Goal: Register for event/course

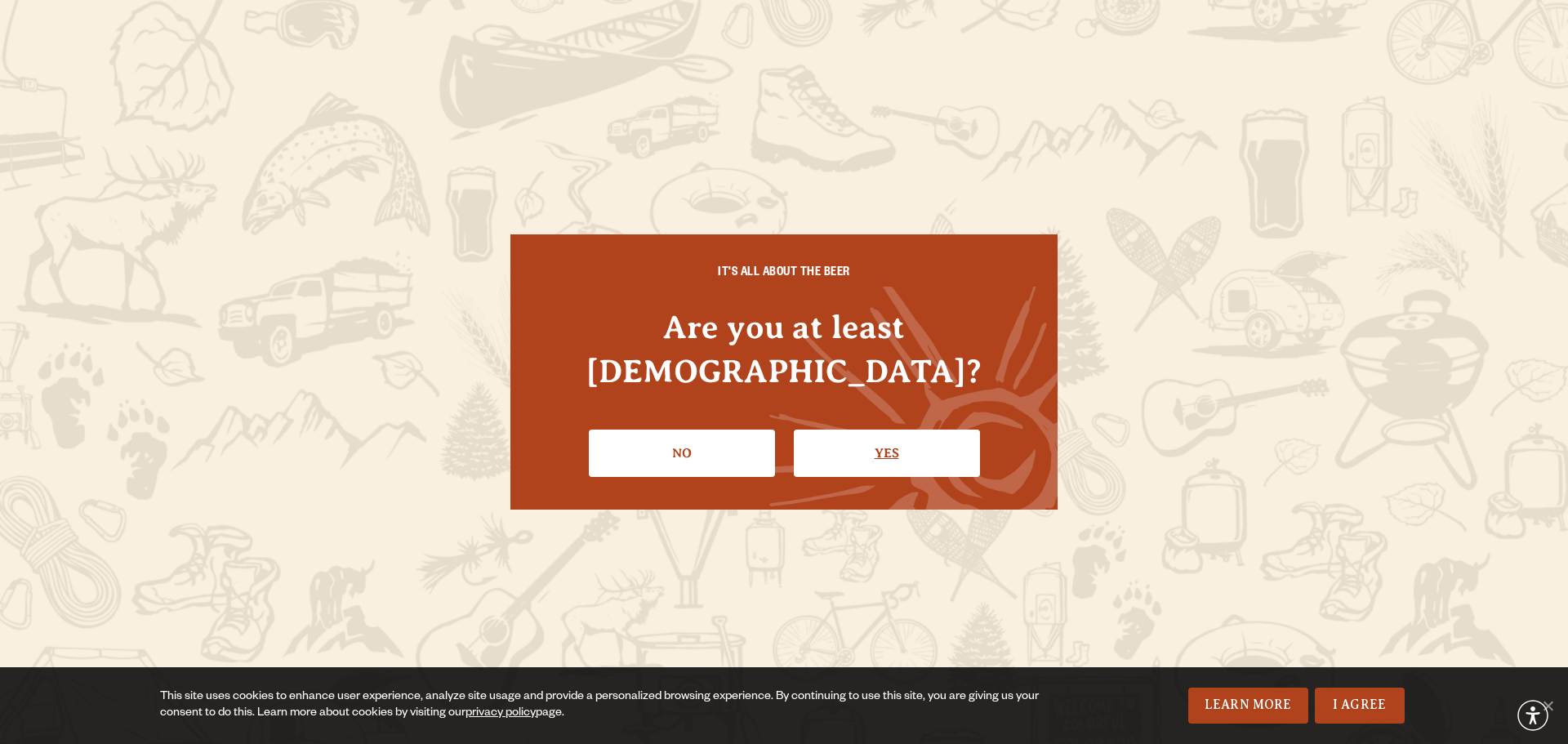
click at [842, 439] on link "Yes" at bounding box center [887, 453] width 186 height 47
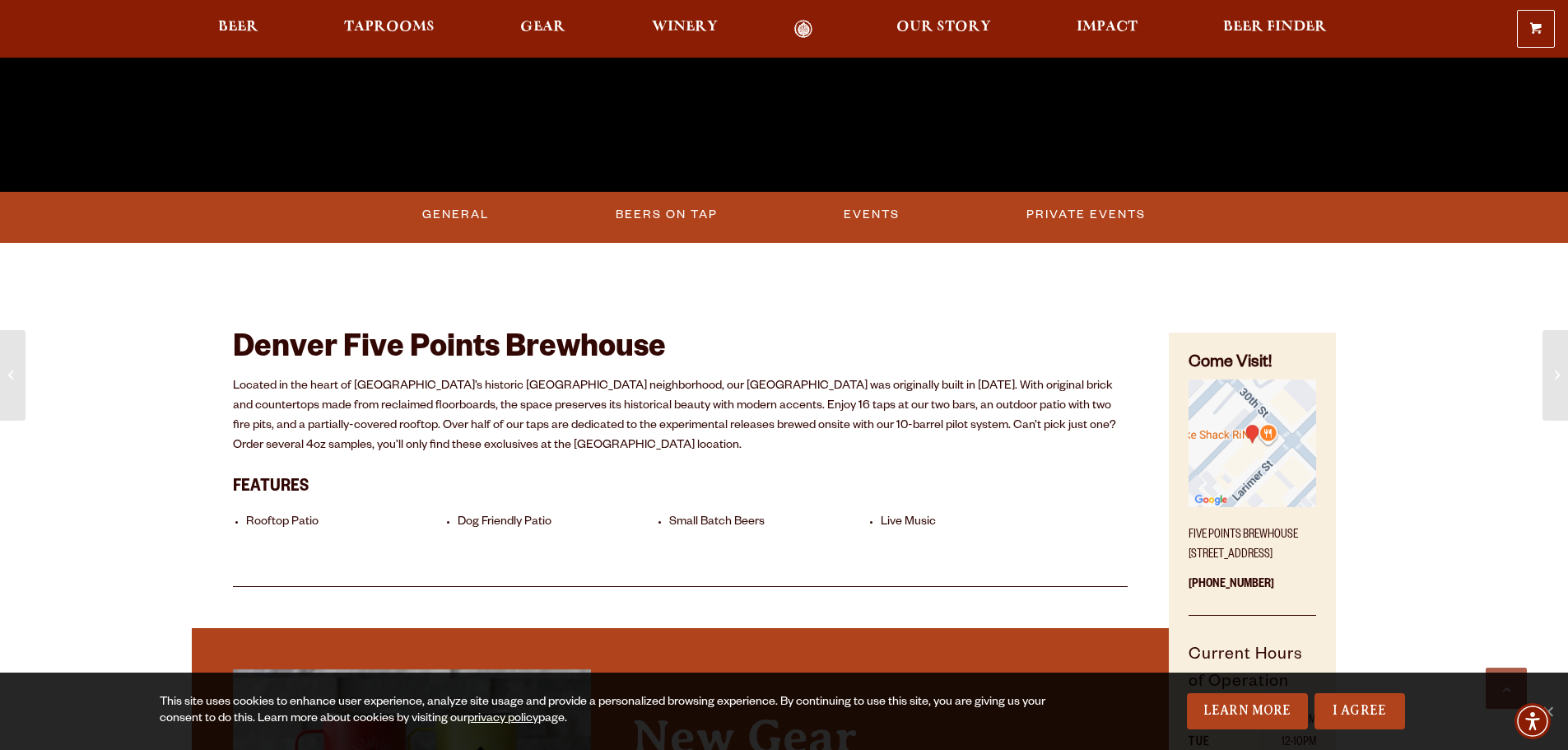
scroll to position [658, 0]
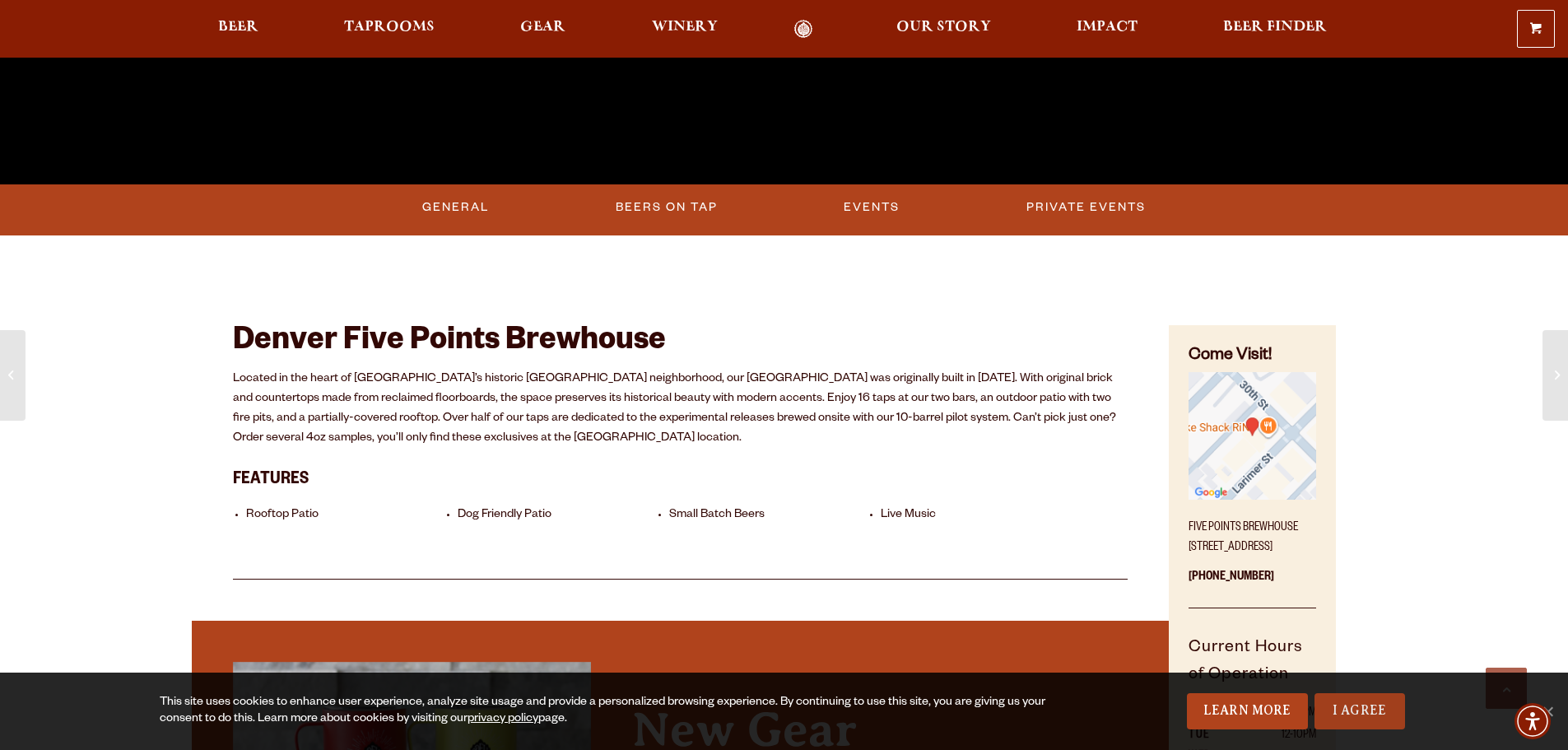
click at [1391, 716] on link "I Agree" at bounding box center [1360, 711] width 90 height 36
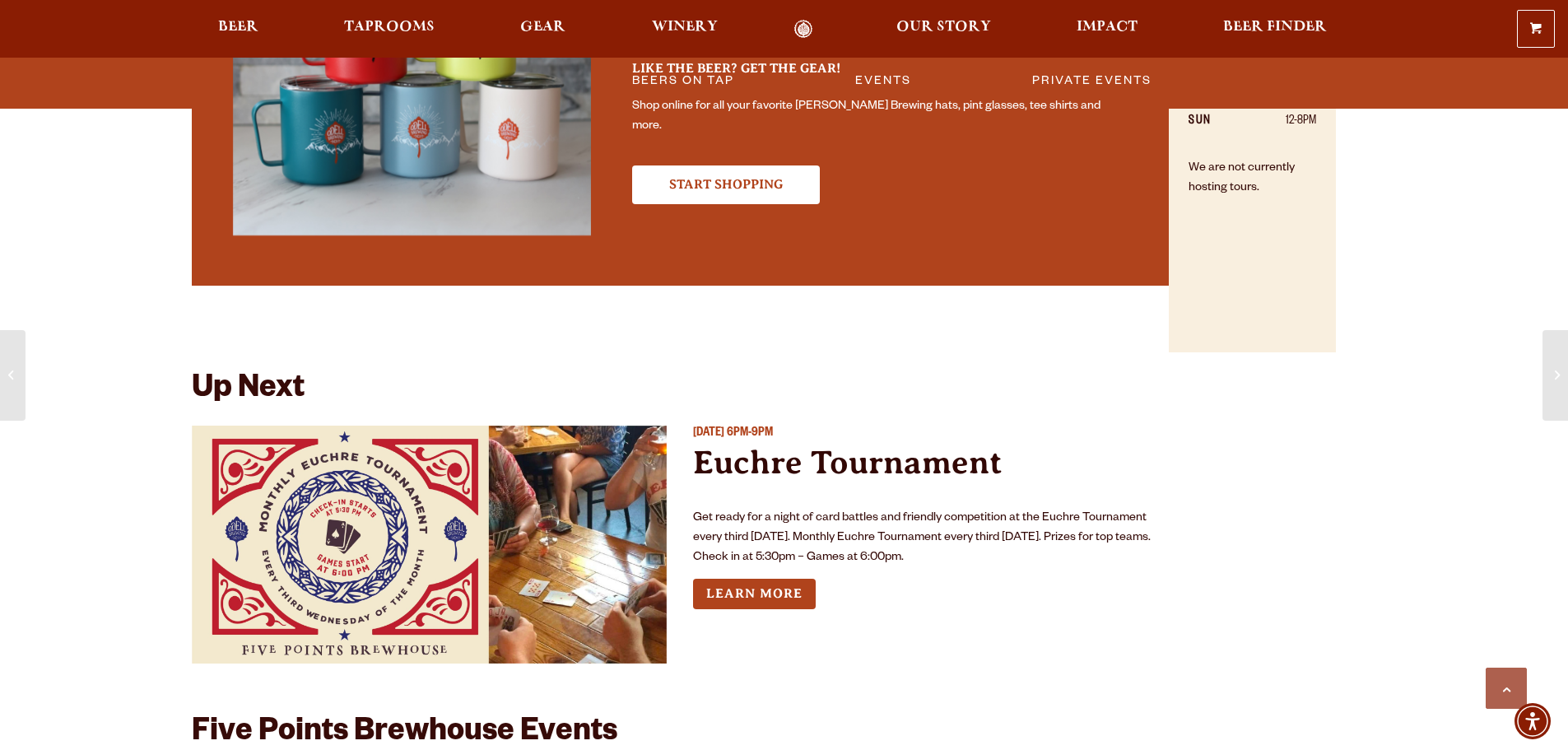
scroll to position [1564, 0]
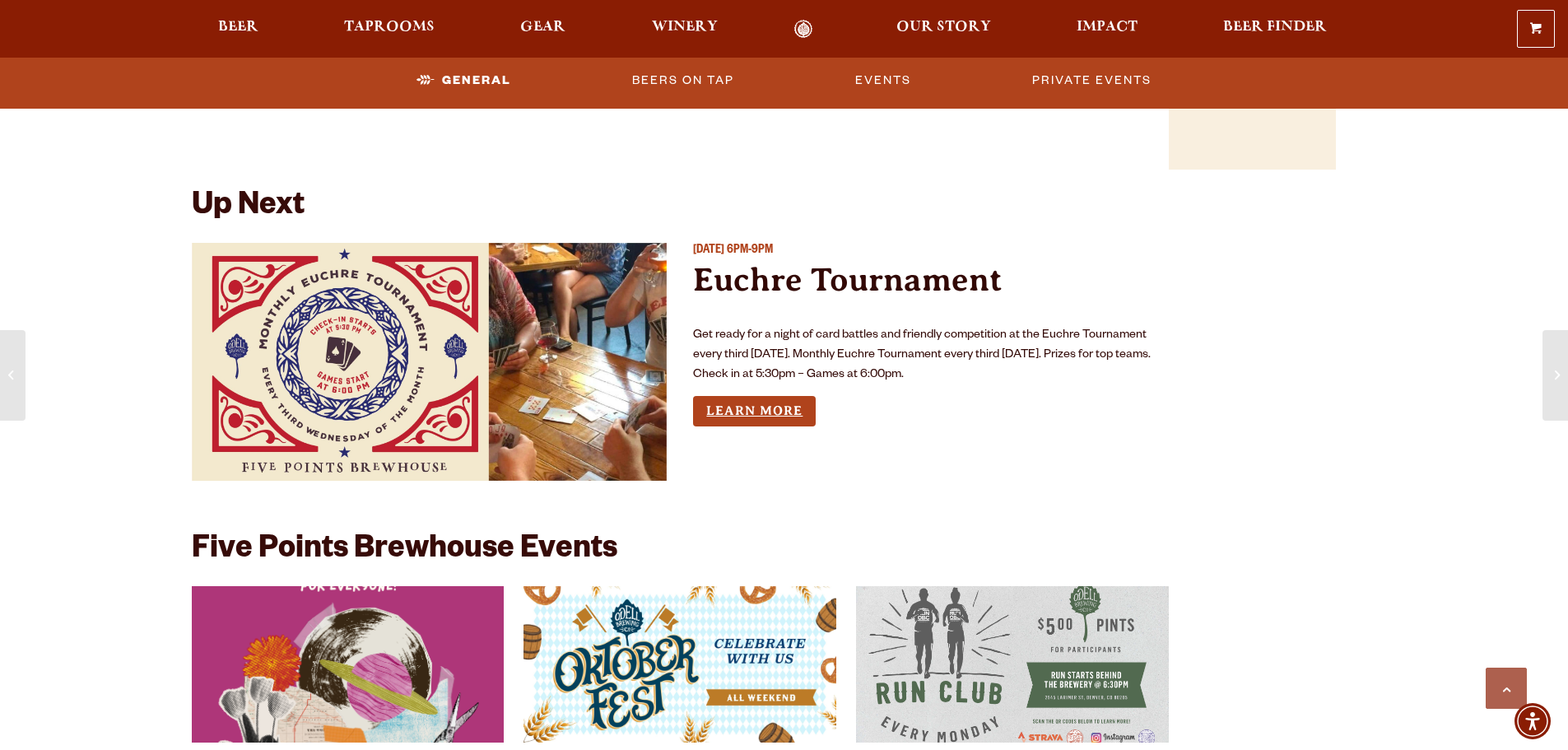
click at [715, 414] on link "Learn More" at bounding box center [755, 411] width 123 height 31
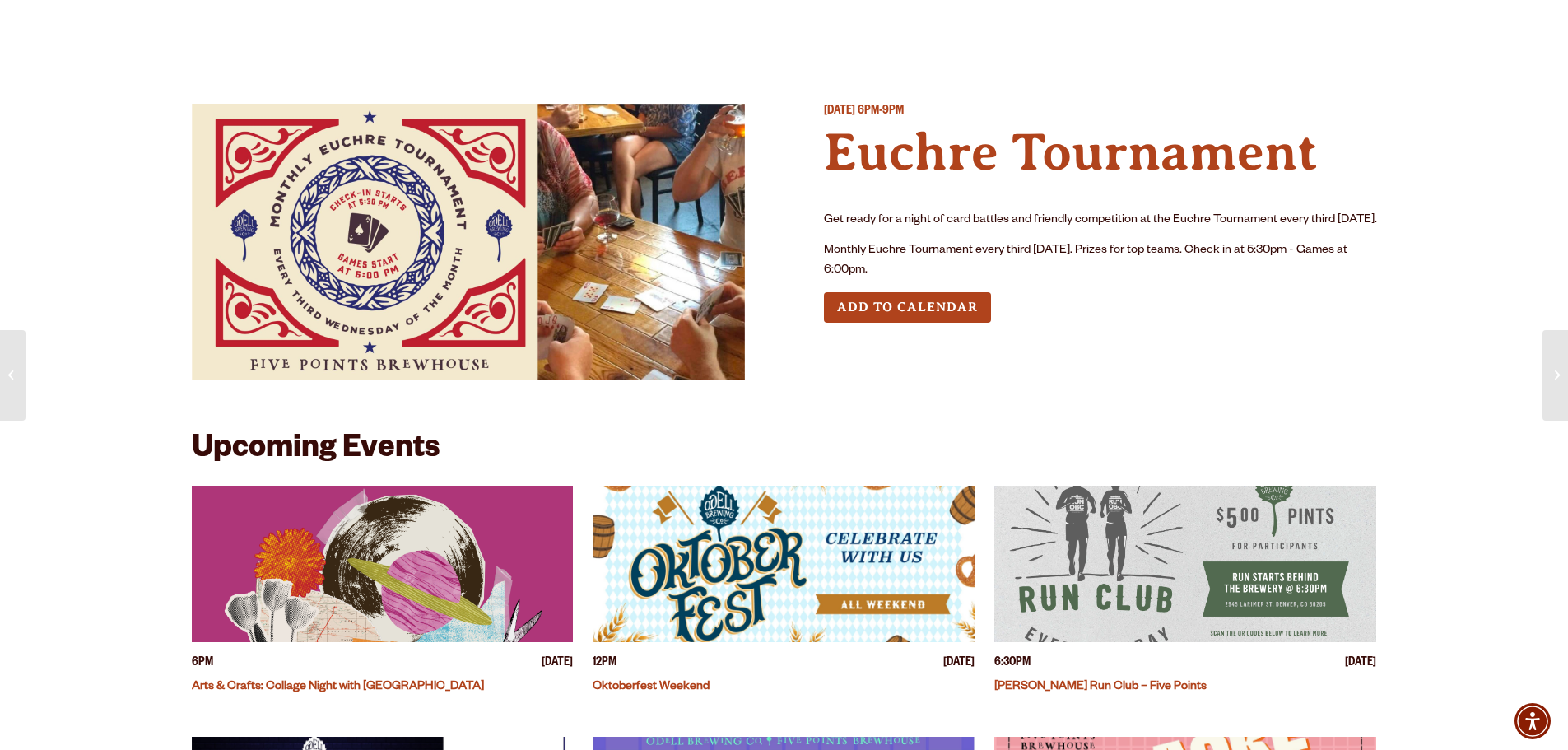
click at [1247, 274] on p "Monthly Euchre Tournament every third Wednesday. Prizes for top teams. Check in…" at bounding box center [1101, 261] width 553 height 39
